Goal: Transaction & Acquisition: Purchase product/service

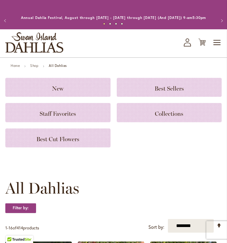
click at [86, 116] on h3 "Staff Favorites" at bounding box center [57, 112] width 91 height 6
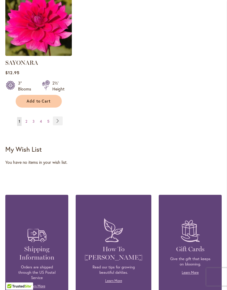
scroll to position [805, 0]
click at [60, 120] on link "Page Next" at bounding box center [58, 120] width 10 height 9
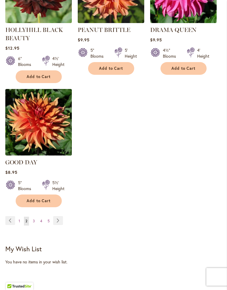
scroll to position [706, 0]
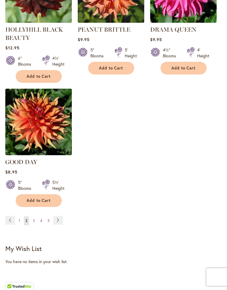
click at [60, 218] on link "Page Next" at bounding box center [58, 220] width 10 height 9
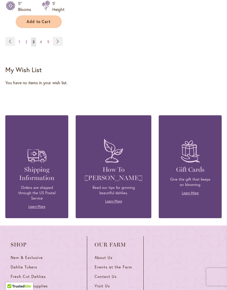
scroll to position [876, 0]
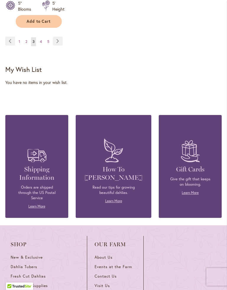
click at [61, 38] on link "Page Next" at bounding box center [58, 41] width 10 height 9
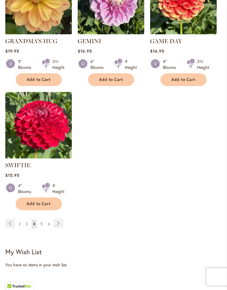
scroll to position [694, 0]
click at [60, 219] on link "Page Next" at bounding box center [58, 223] width 10 height 9
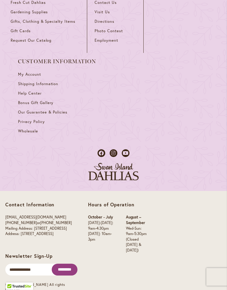
scroll to position [1160, 0]
